Goal: Check status: Check status

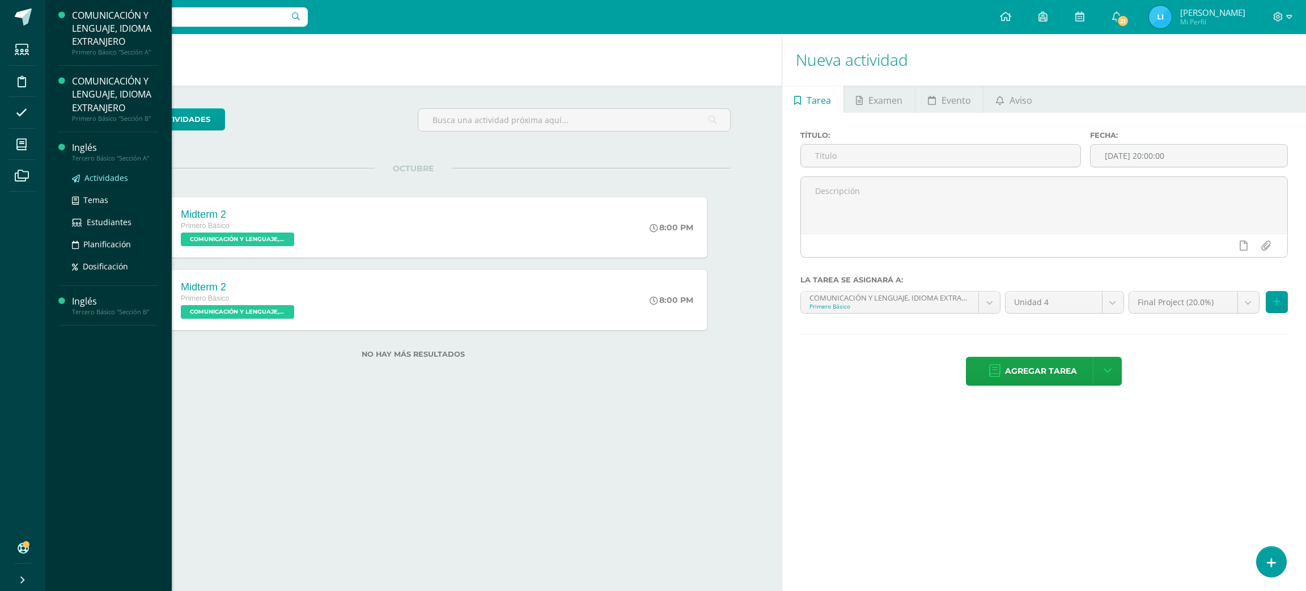
click at [104, 183] on span "Actividades" at bounding box center [106, 177] width 44 height 11
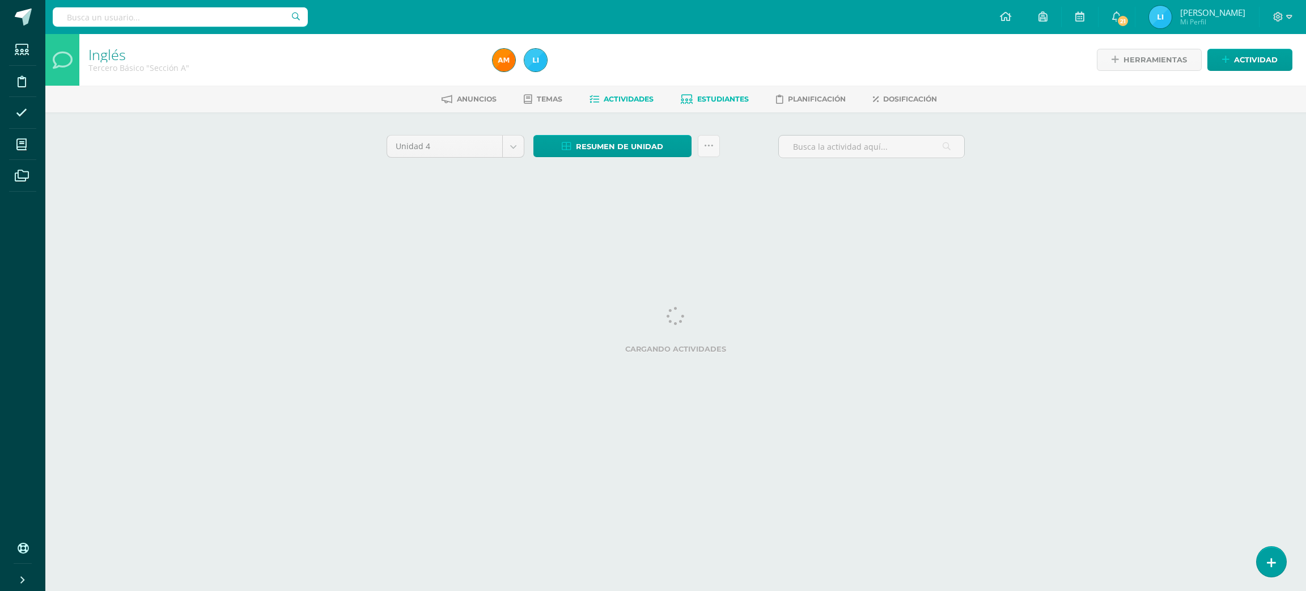
click at [716, 93] on link "Estudiantes" at bounding box center [715, 99] width 68 height 18
click at [715, 91] on link "Estudiantes" at bounding box center [715, 99] width 68 height 18
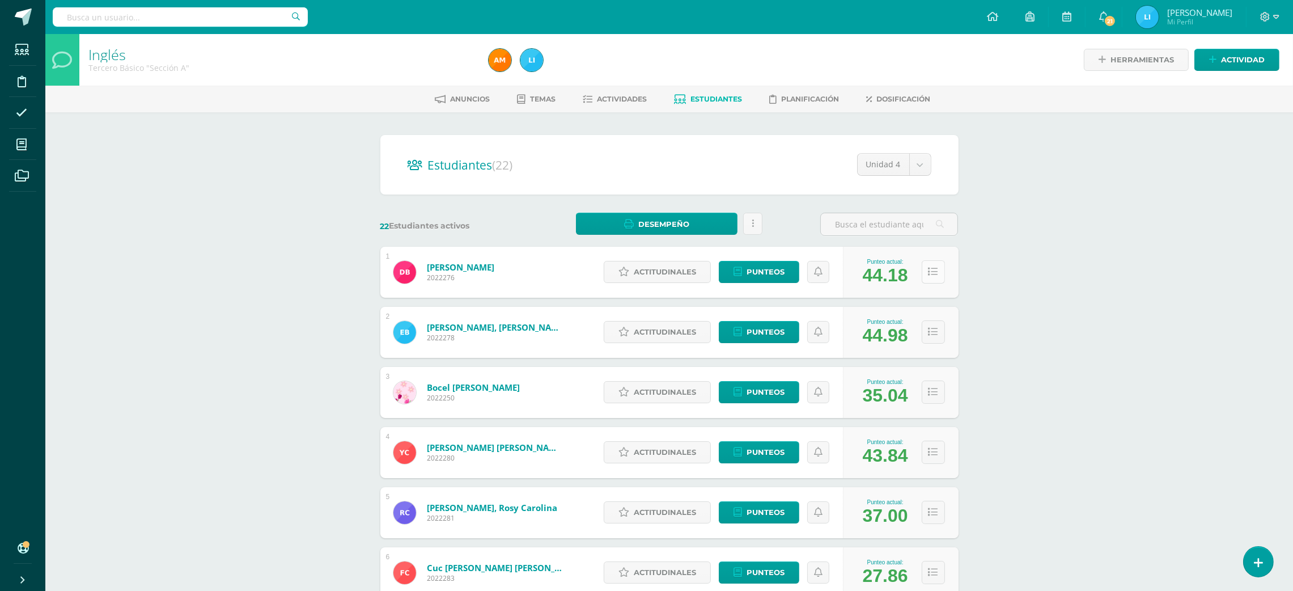
click at [938, 280] on button at bounding box center [933, 271] width 23 height 23
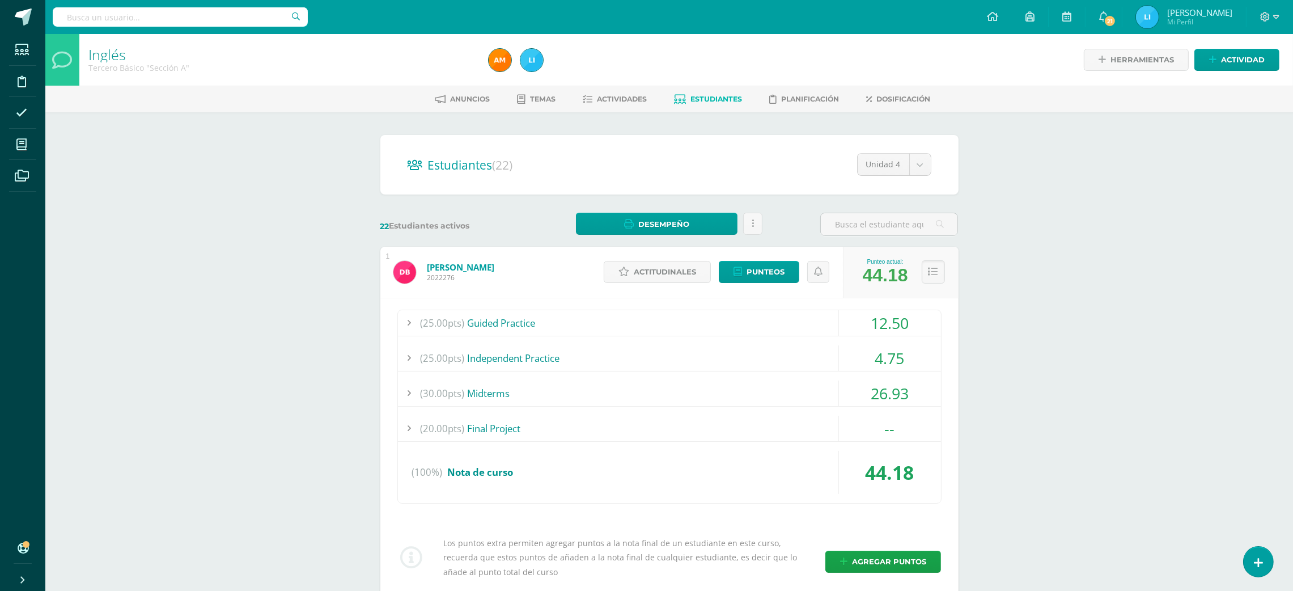
click at [767, 319] on div "(25.00pts) Guided Practice" at bounding box center [669, 323] width 543 height 26
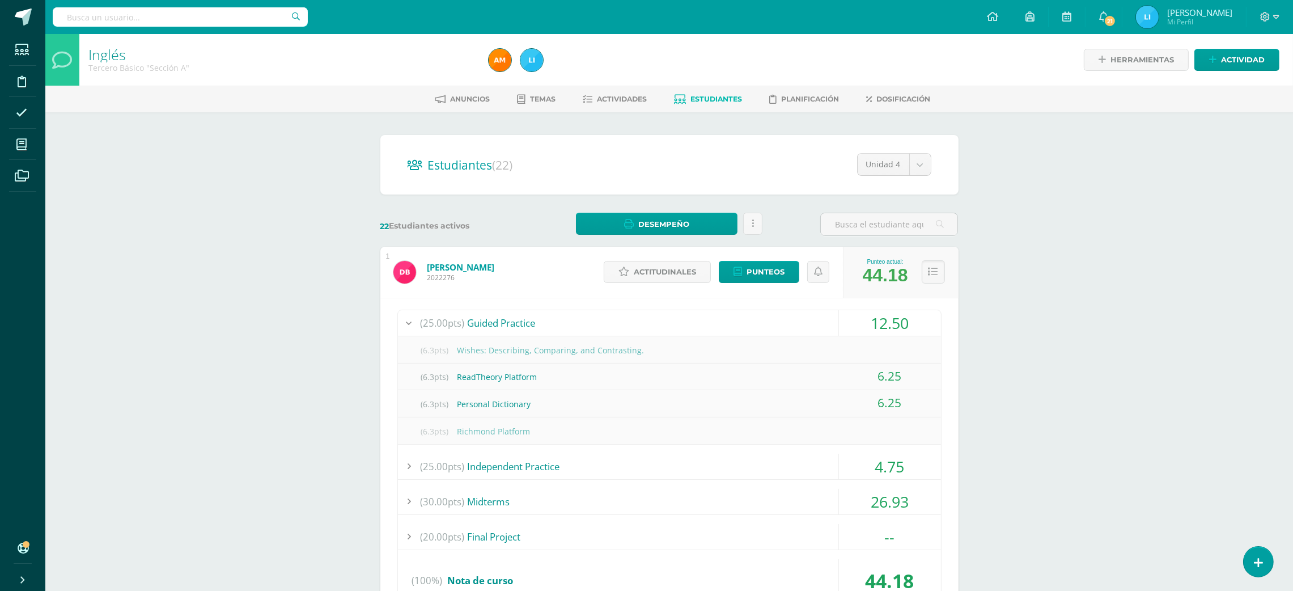
click at [767, 319] on div "(25.00pts) Guided Practice" at bounding box center [669, 323] width 543 height 26
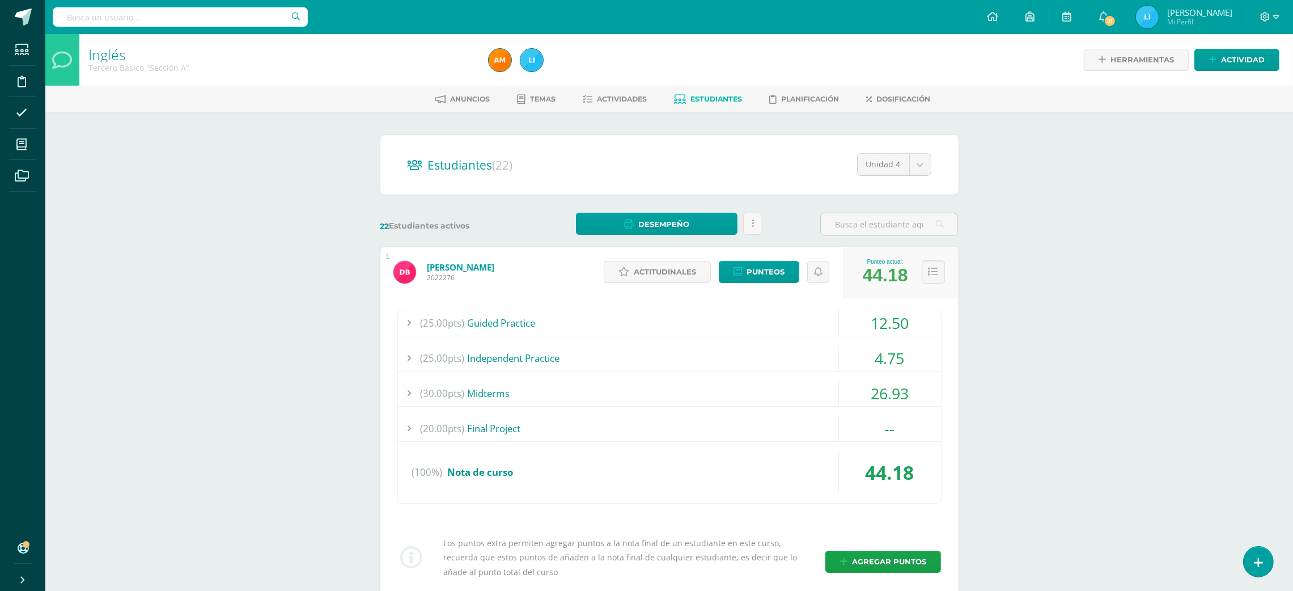
click at [749, 366] on div "(25.00pts) Independent Practice" at bounding box center [669, 358] width 543 height 26
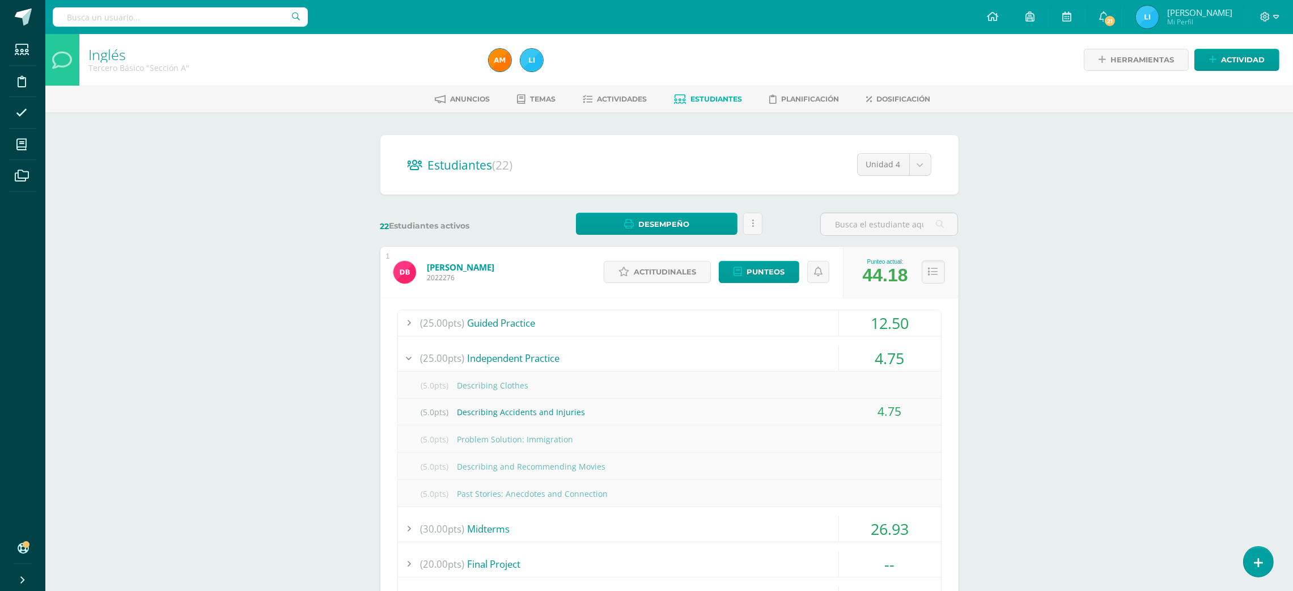
click at [749, 366] on div "(25.00pts) Independent Practice" at bounding box center [669, 358] width 543 height 26
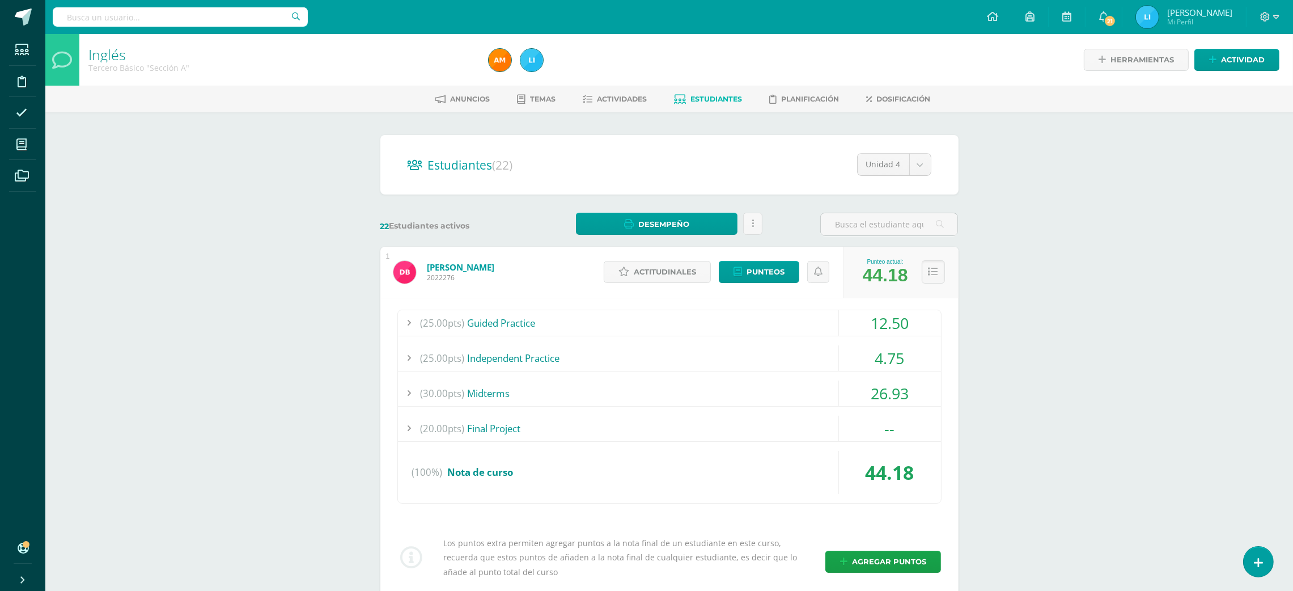
click at [757, 393] on div "(30.00pts) Midterms" at bounding box center [669, 393] width 543 height 26
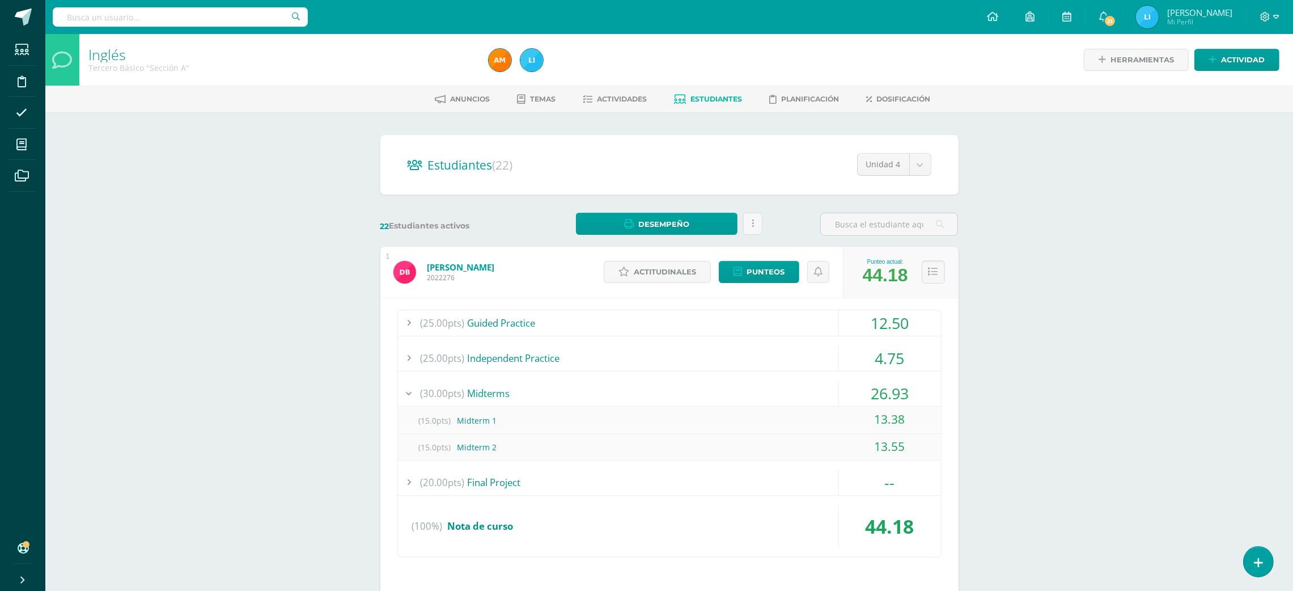
click at [757, 393] on div "(30.00pts) Midterms" at bounding box center [669, 393] width 543 height 26
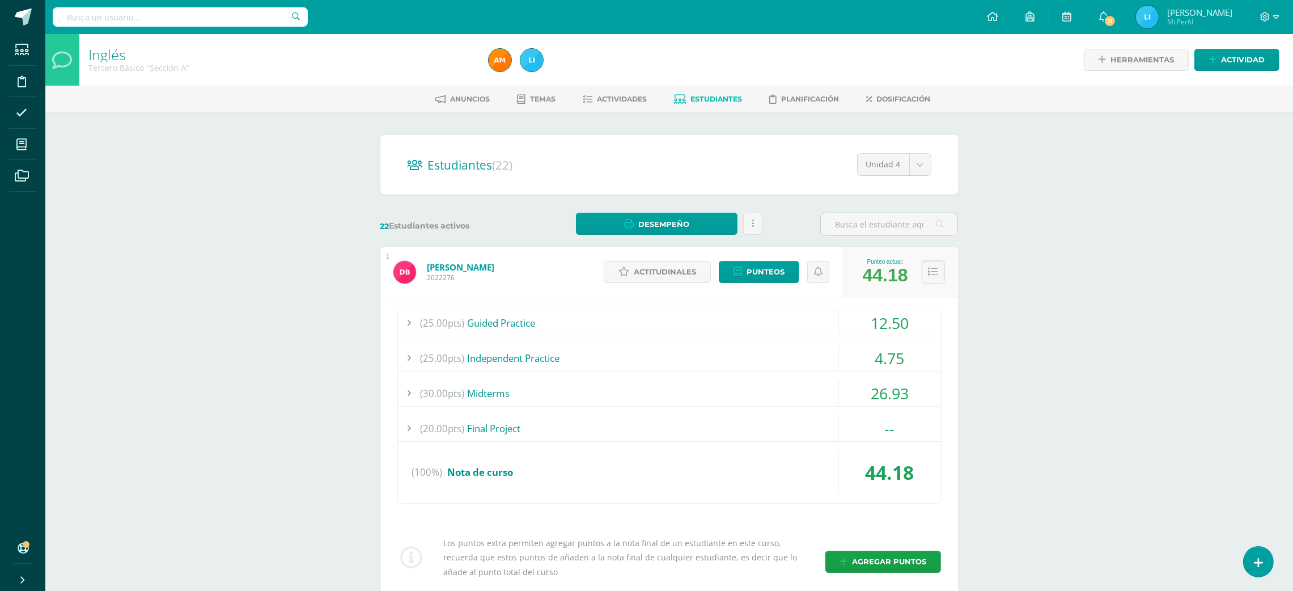
click at [746, 434] on div "(20.00pts) Final Project" at bounding box center [669, 429] width 543 height 26
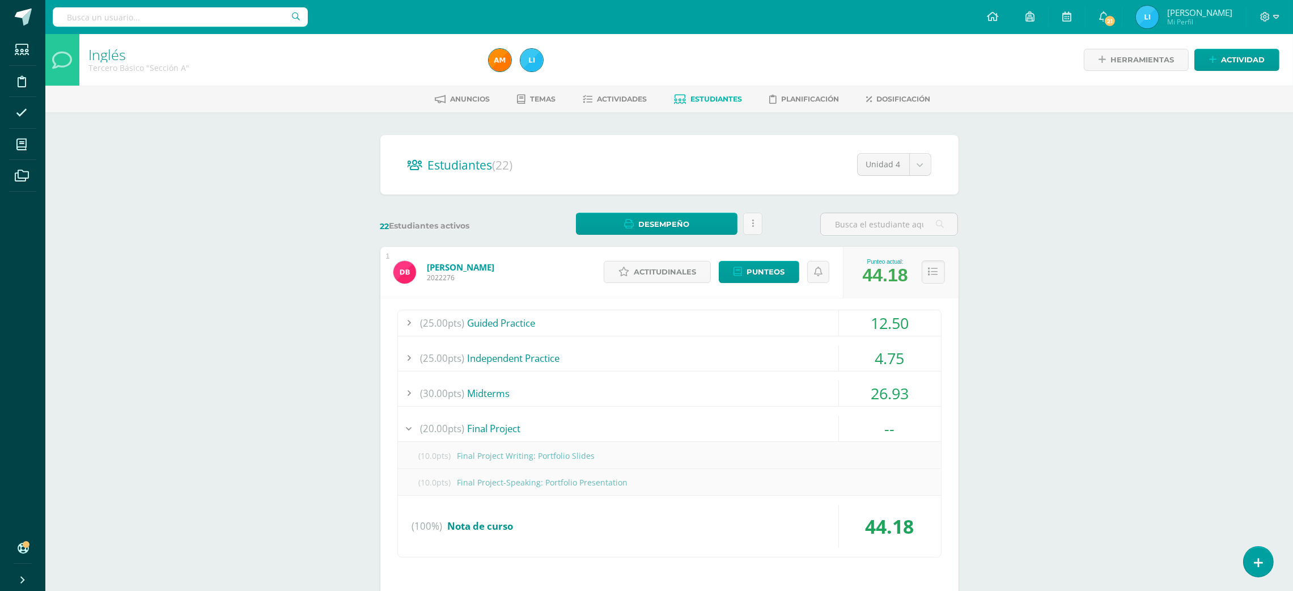
click at [746, 434] on div "(20.00pts) Final Project" at bounding box center [669, 429] width 543 height 26
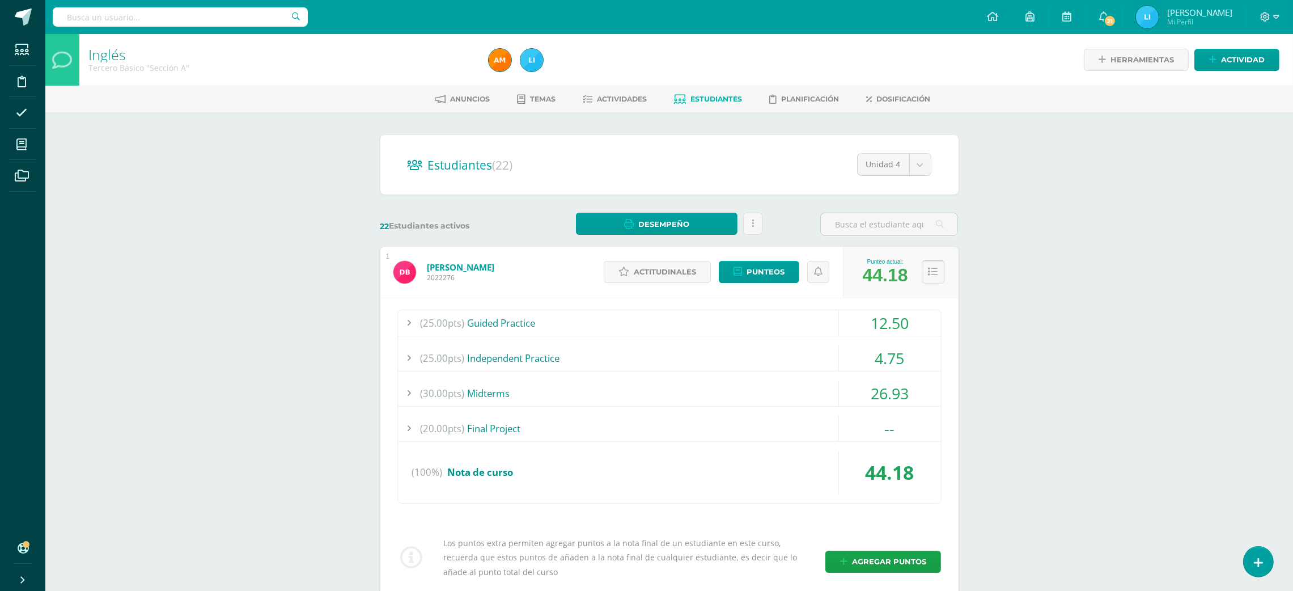
click at [937, 274] on icon at bounding box center [934, 272] width 10 height 10
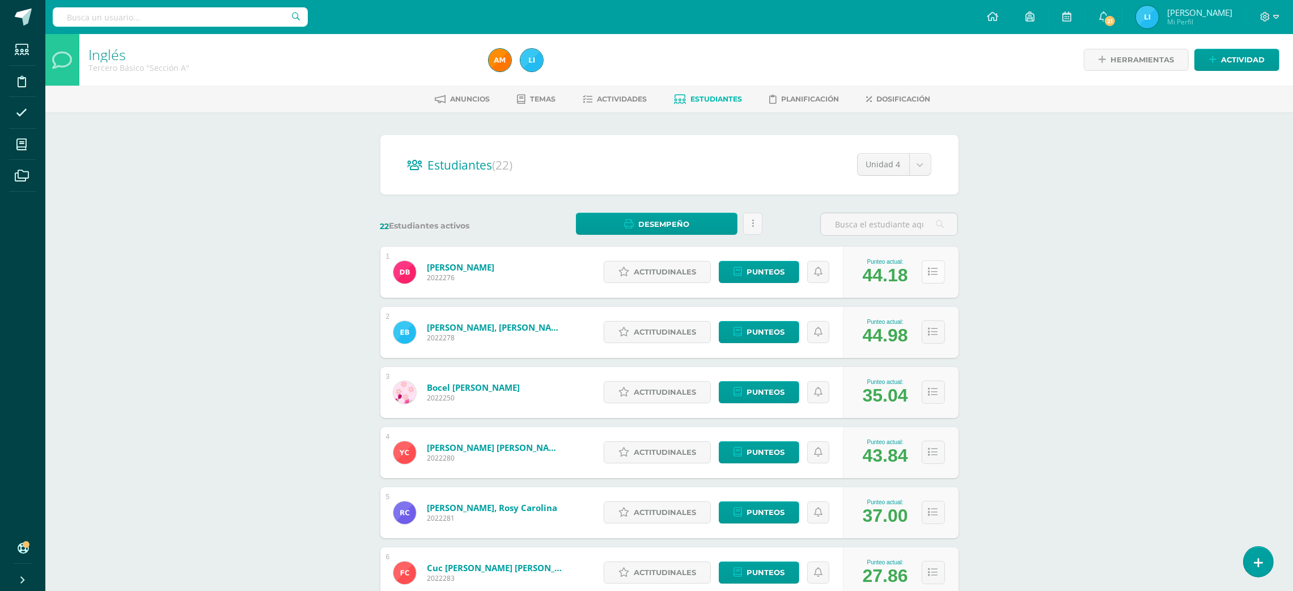
click at [937, 279] on button at bounding box center [933, 271] width 23 height 23
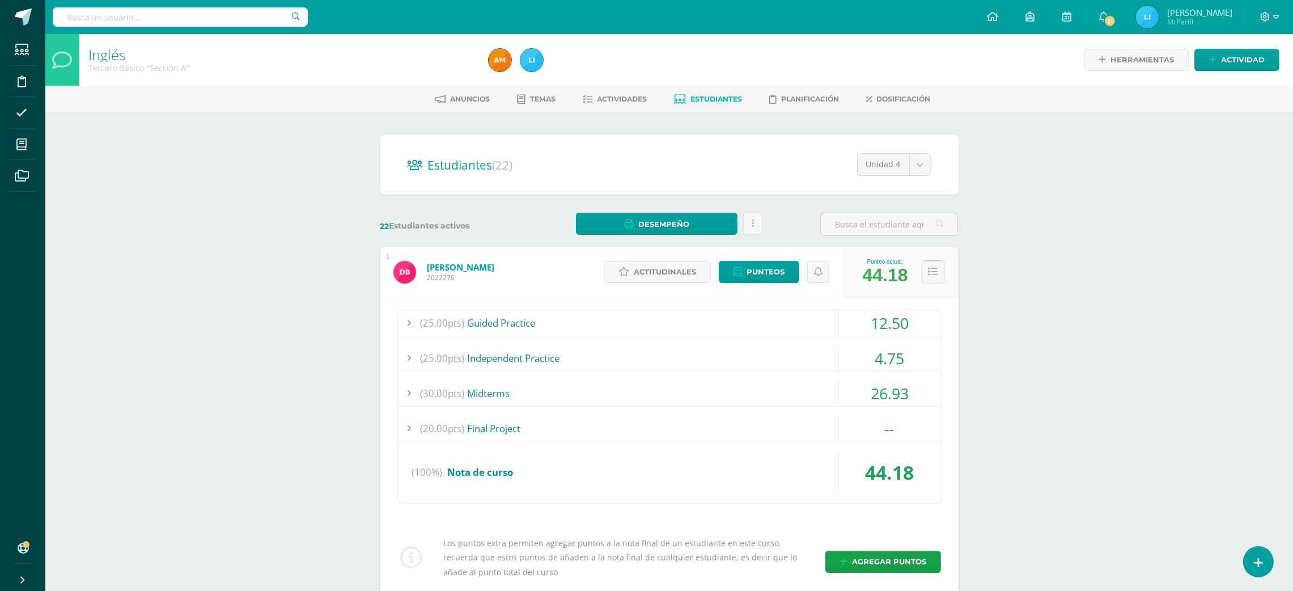
click at [930, 274] on icon at bounding box center [934, 272] width 10 height 10
